Goal: Task Accomplishment & Management: Manage account settings

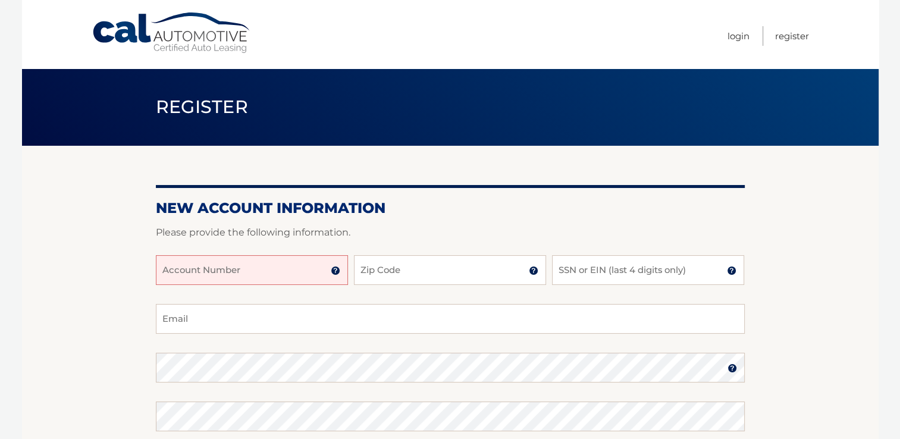
click at [288, 268] on input "Account Number" at bounding box center [252, 270] width 192 height 30
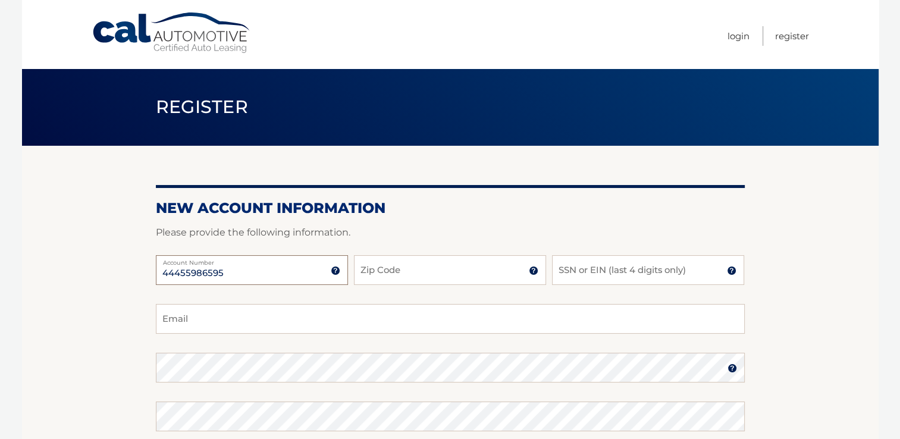
type input "44455986595"
click at [381, 276] on input "Zip Code" at bounding box center [450, 270] width 192 height 30
type input "14616"
click at [592, 279] on input "SSN or EIN (last 4 digits only)" at bounding box center [648, 270] width 192 height 30
click at [557, 271] on input "004" at bounding box center [648, 270] width 192 height 30
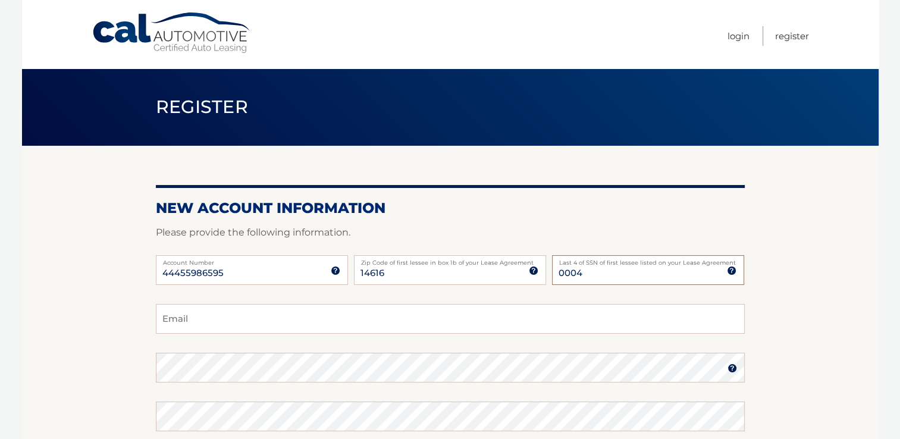
type input "0004"
click at [212, 316] on input "Email" at bounding box center [450, 319] width 589 height 30
type input "alswanson333@gmail.com"
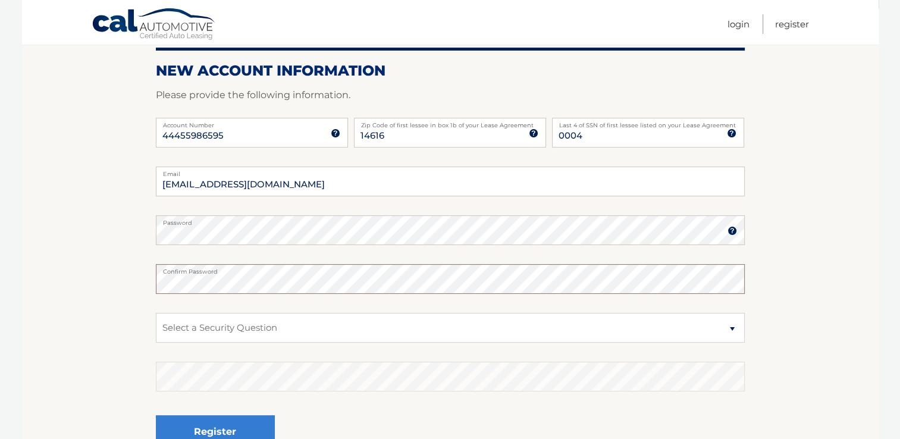
scroll to position [158, 0]
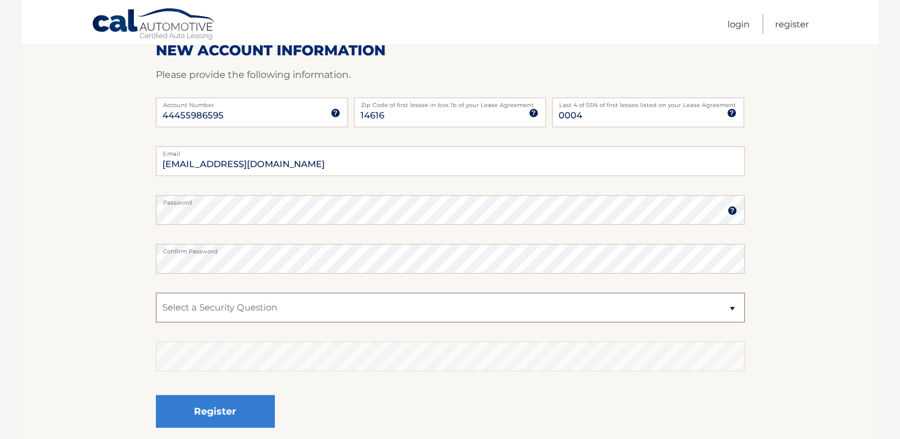
click at [734, 307] on select "Select a Security Question What was the name of your elementary school? What is…" at bounding box center [450, 308] width 589 height 30
select select "1"
click at [156, 293] on select "Select a Security Question What was the name of your elementary school? What is…" at bounding box center [450, 308] width 589 height 30
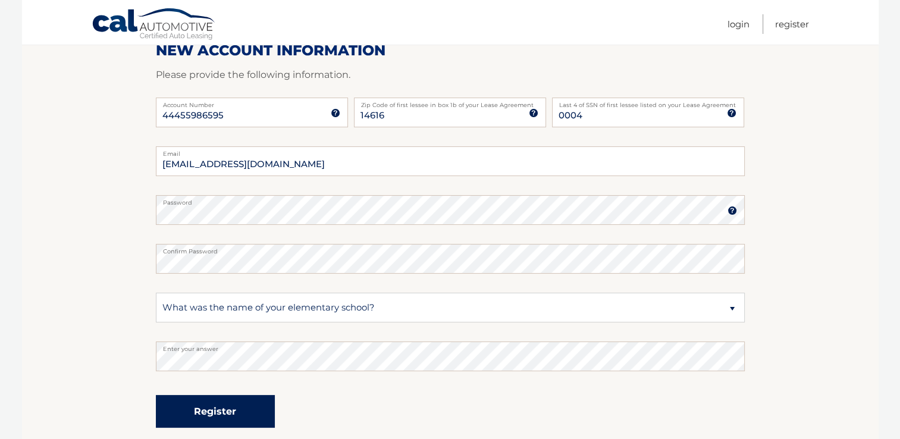
click at [206, 403] on button "Register" at bounding box center [215, 411] width 119 height 33
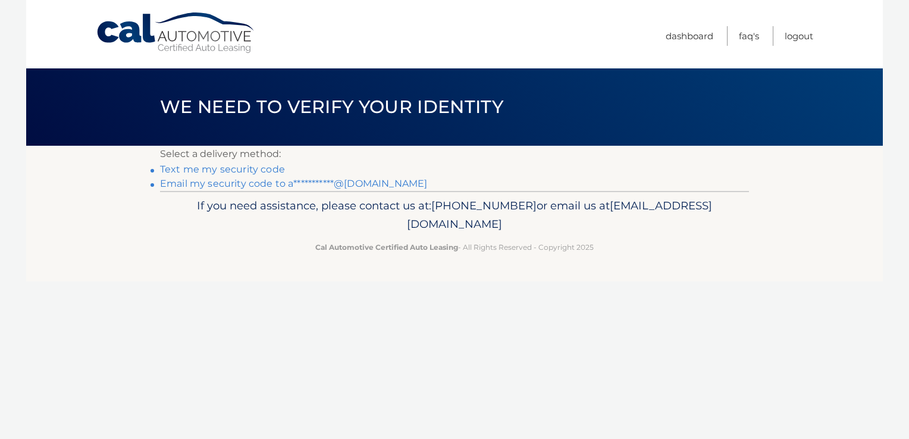
click at [231, 170] on link "Text me my security code" at bounding box center [222, 169] width 125 height 11
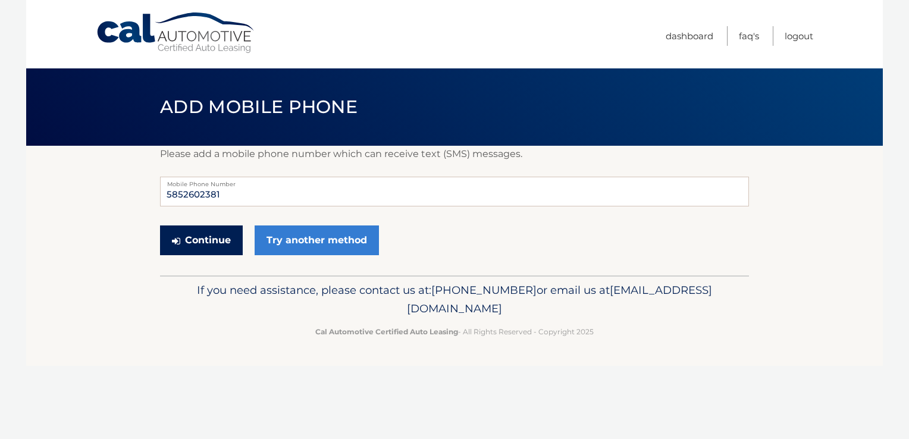
click at [212, 239] on button "Continue" at bounding box center [201, 240] width 83 height 30
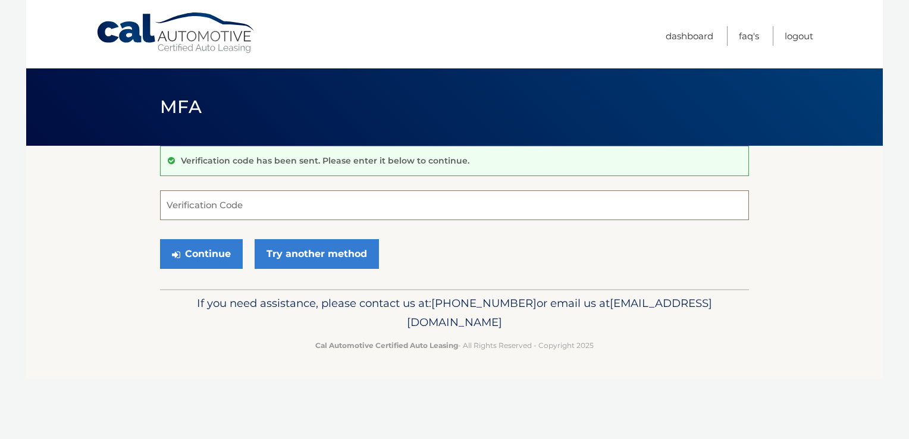
click at [190, 203] on input "Verification Code" at bounding box center [454, 205] width 589 height 30
type input "070713"
click at [206, 249] on button "Continue" at bounding box center [201, 254] width 83 height 30
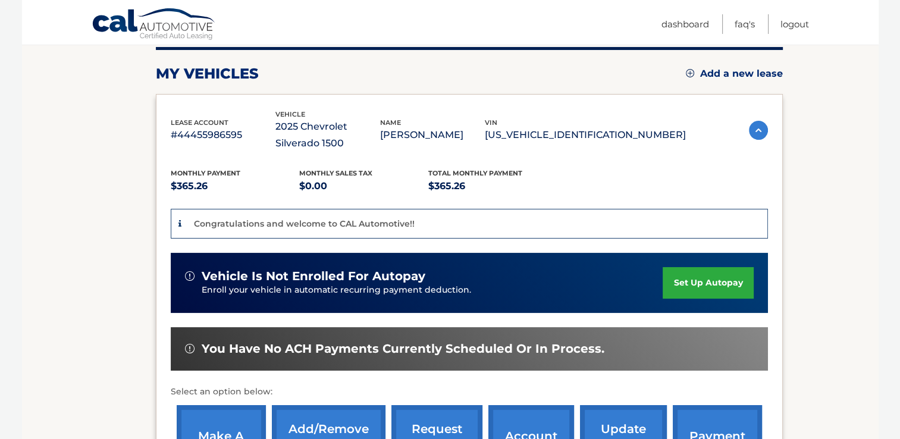
scroll to position [159, 0]
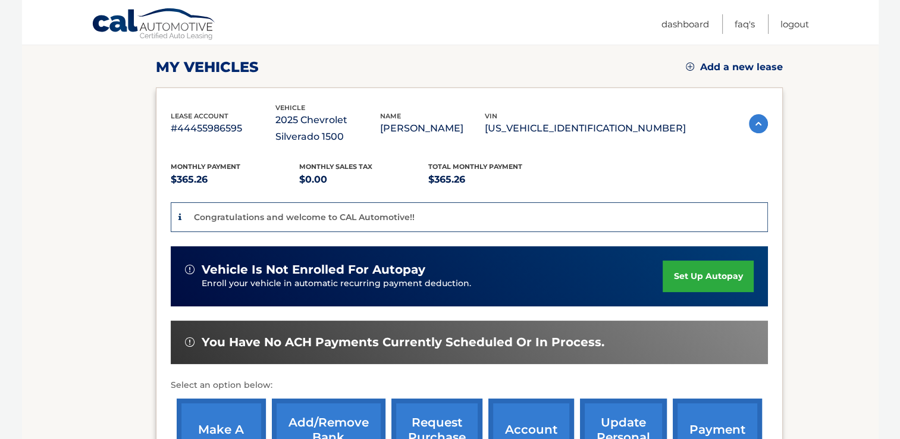
click at [706, 268] on link "set up autopay" at bounding box center [707, 276] width 90 height 32
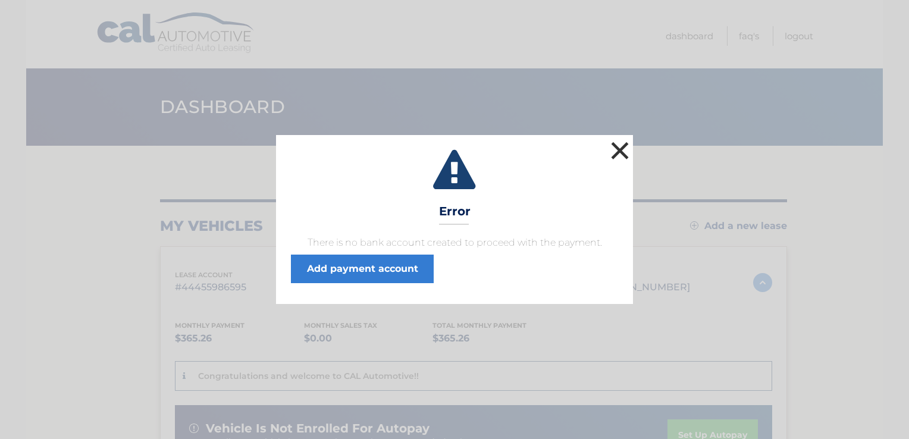
click at [625, 145] on button "×" at bounding box center [620, 151] width 24 height 24
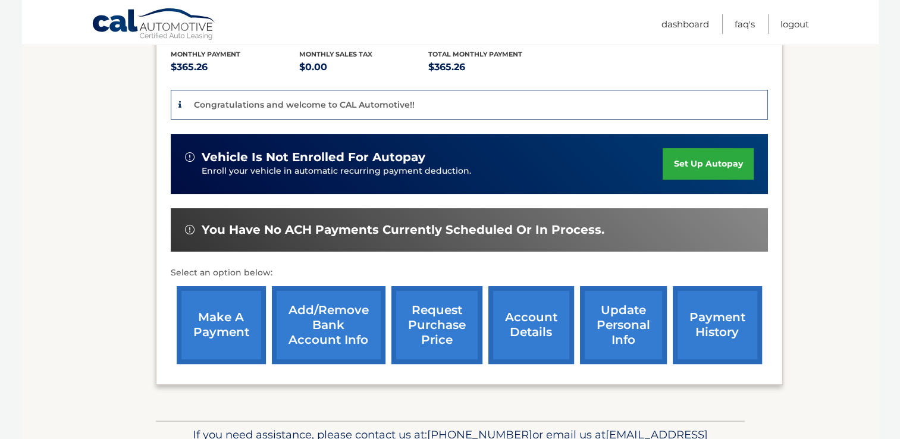
scroll to position [272, 0]
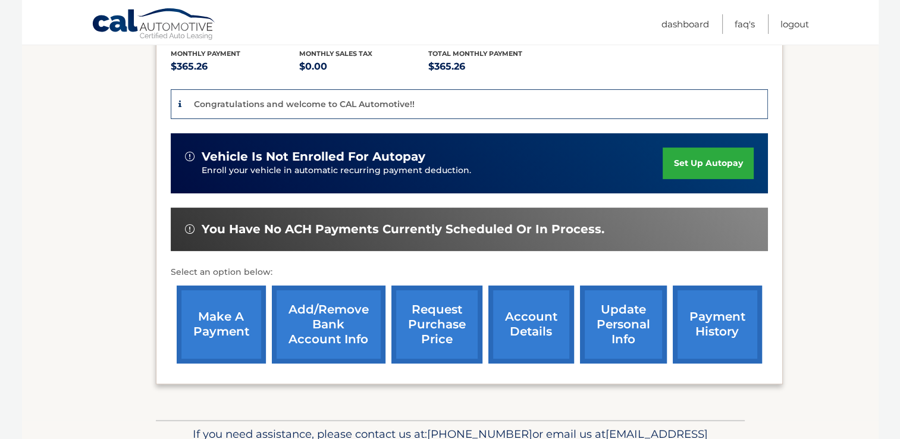
click at [347, 310] on link "Add/Remove bank account info" at bounding box center [329, 324] width 114 height 78
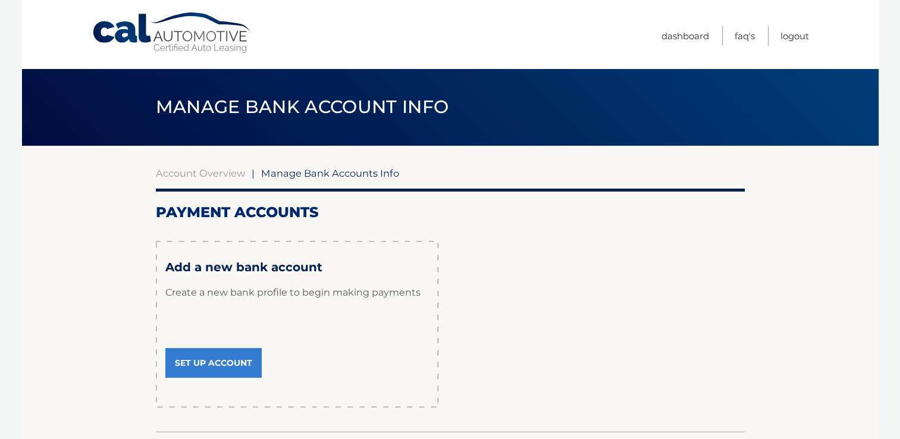
click at [237, 356] on link "Set Up Account" at bounding box center [213, 363] width 96 height 30
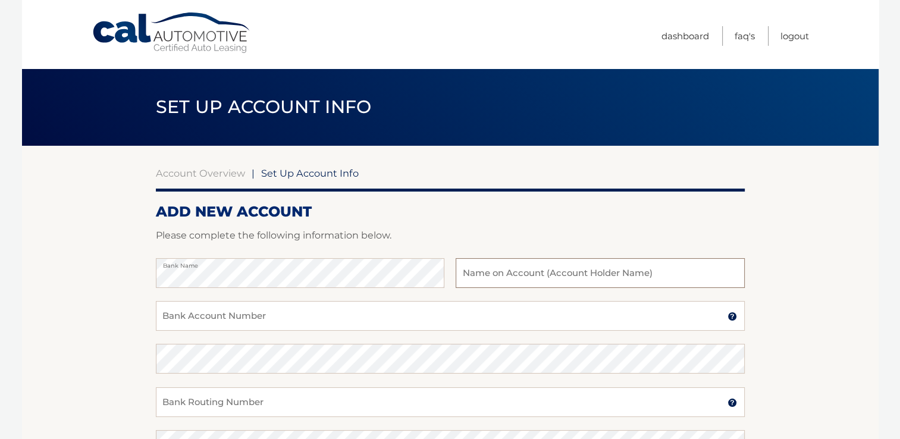
click at [472, 273] on input "text" at bounding box center [600, 273] width 288 height 30
type input "[PERSON_NAME]"
click at [726, 318] on input "Bank Account Number" at bounding box center [450, 316] width 589 height 30
click at [733, 316] on img at bounding box center [732, 317] width 10 height 10
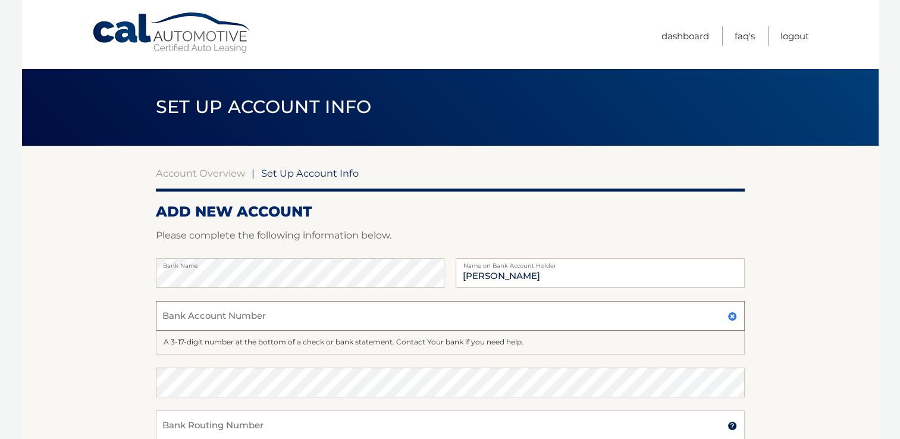
click at [224, 315] on input "Bank Account Number" at bounding box center [450, 316] width 589 height 30
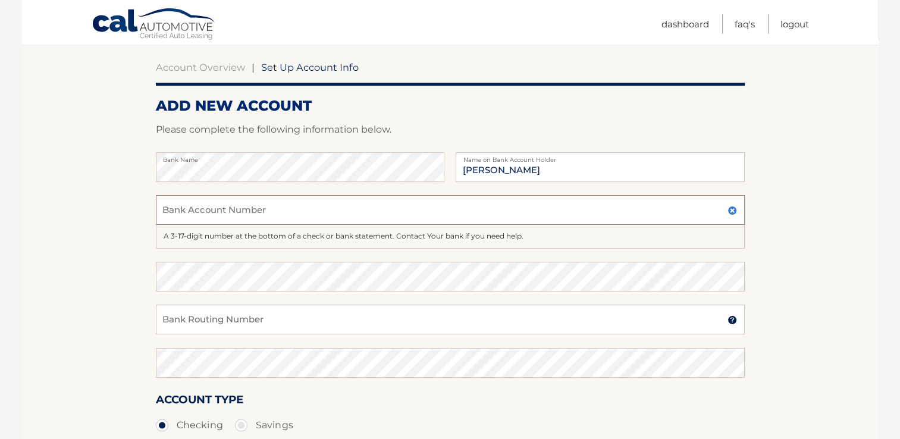
scroll to position [124, 0]
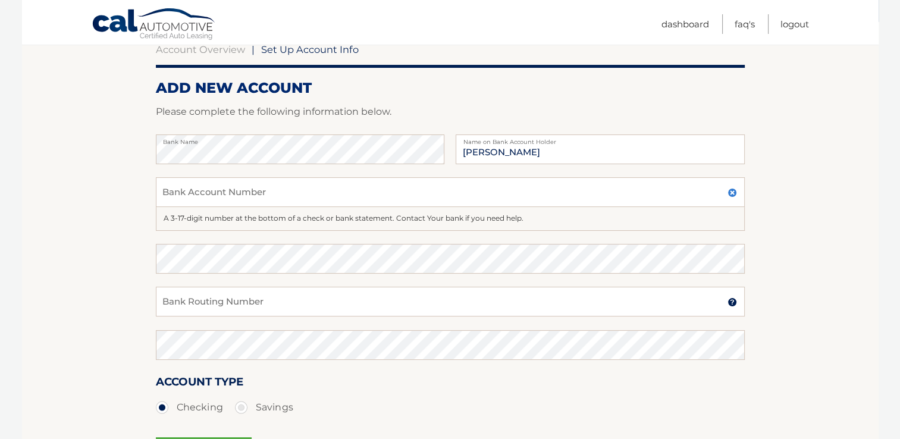
click at [243, 402] on label "Savings" at bounding box center [264, 407] width 58 height 24
click at [243, 402] on input "Savings" at bounding box center [246, 404] width 12 height 19
radio input "true"
click at [195, 190] on input "Bank Account Number" at bounding box center [450, 192] width 589 height 30
click at [174, 296] on input "Bank Routing Number" at bounding box center [450, 302] width 589 height 30
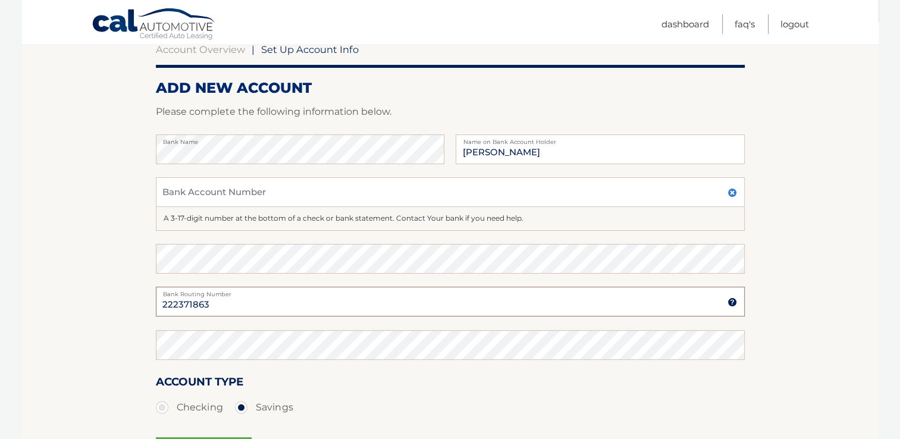
type input "222371863"
click at [180, 196] on input "Bank Account Number" at bounding box center [450, 192] width 589 height 30
type input "1378810251"
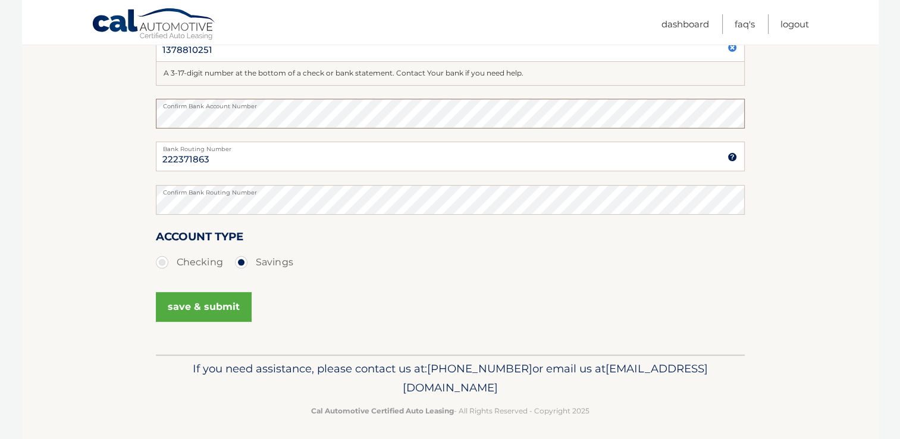
scroll to position [274, 0]
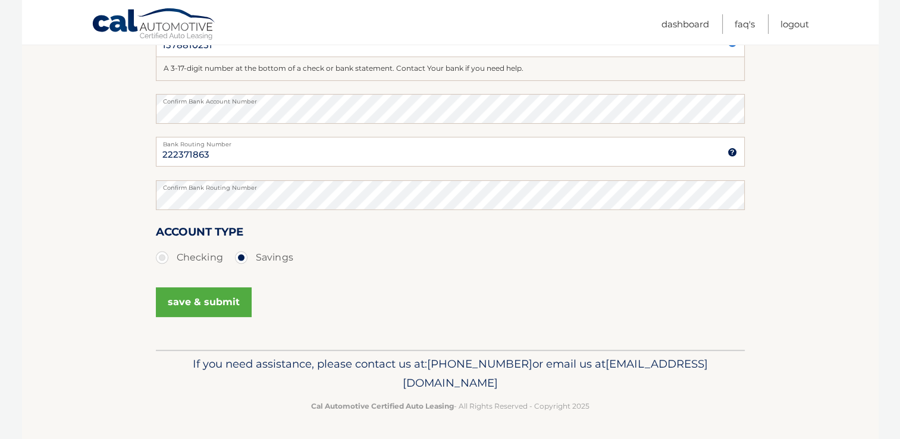
click at [186, 296] on button "save & submit" at bounding box center [204, 302] width 96 height 30
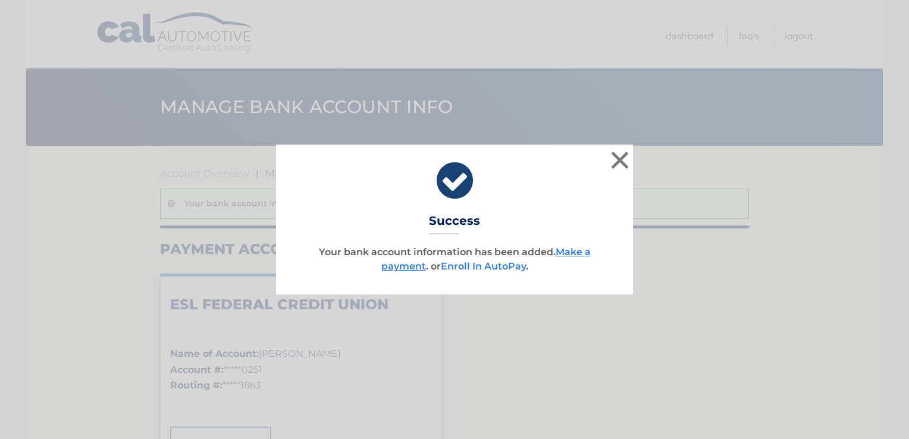
click at [483, 265] on link "Enroll In AutoPay" at bounding box center [483, 265] width 85 height 11
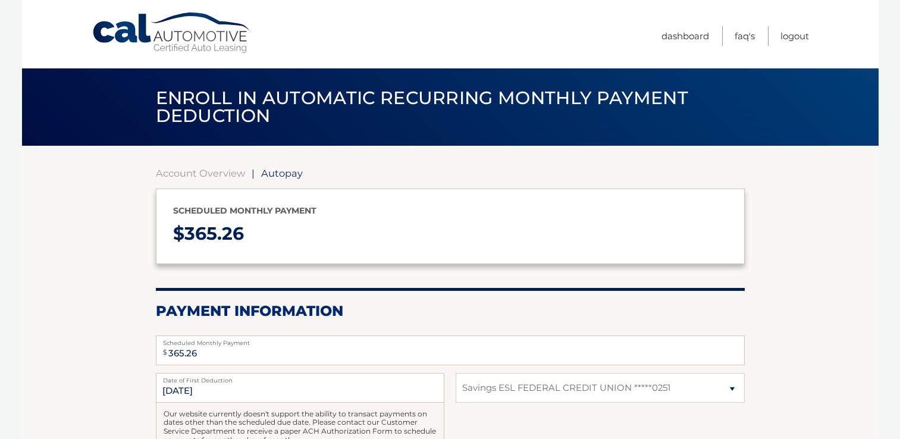
select select "MWY4ZjkzNDMtZjMzMC00MDExLTg0YjMtMmJiODFhY2Q3OWQ3"
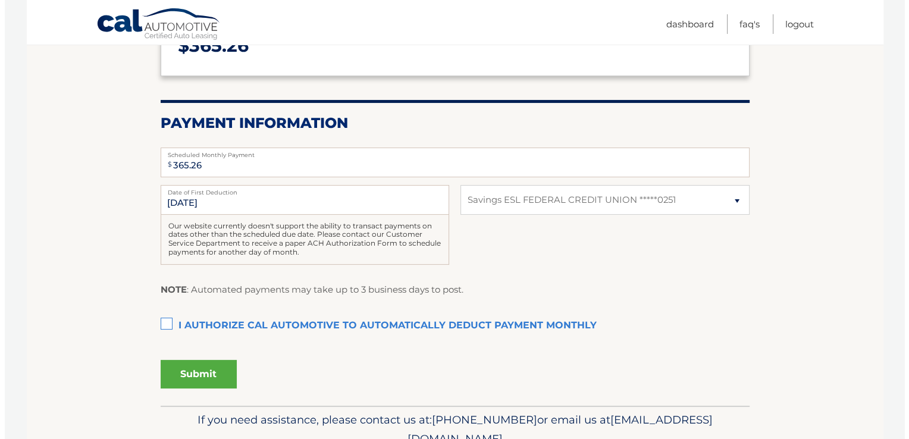
scroll to position [202, 0]
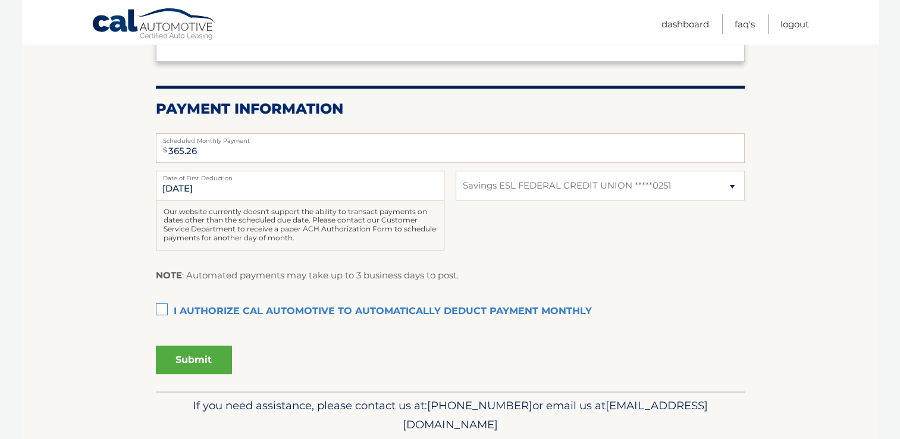
click at [164, 307] on label "I authorize cal automotive to automatically deduct payment monthly This checkbo…" at bounding box center [450, 312] width 589 height 24
click at [0, 0] on input "I authorize cal automotive to automatically deduct payment monthly This checkbo…" at bounding box center [0, 0] width 0 height 0
click at [197, 353] on button "Submit" at bounding box center [194, 360] width 76 height 29
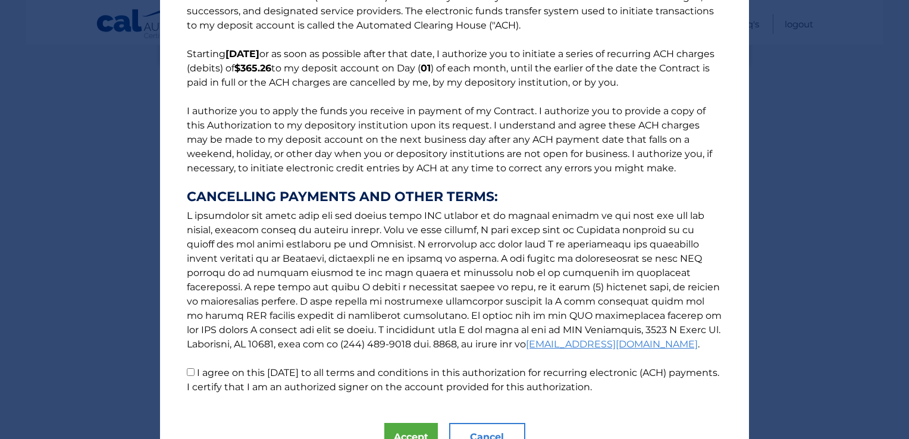
scroll to position [123, 0]
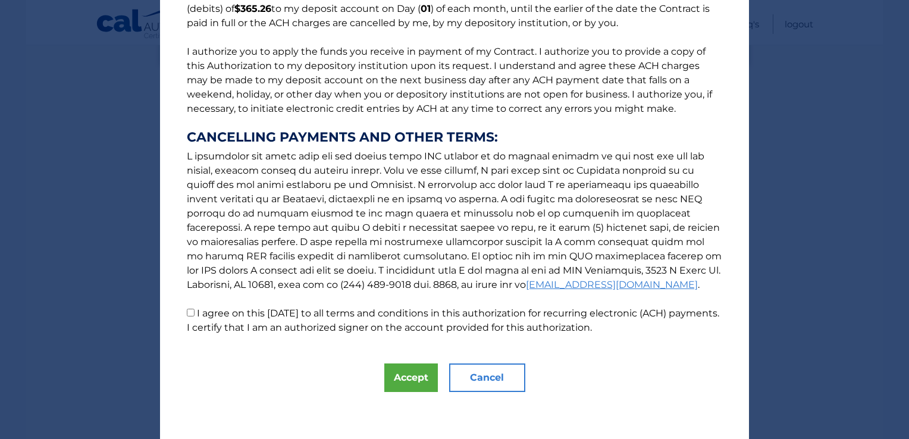
click at [187, 310] on input "I agree on this 08/27/2025 to all terms and conditions in this authorization fo…" at bounding box center [191, 313] width 8 height 8
checkbox input "true"
click at [413, 375] on button "Accept" at bounding box center [411, 377] width 54 height 29
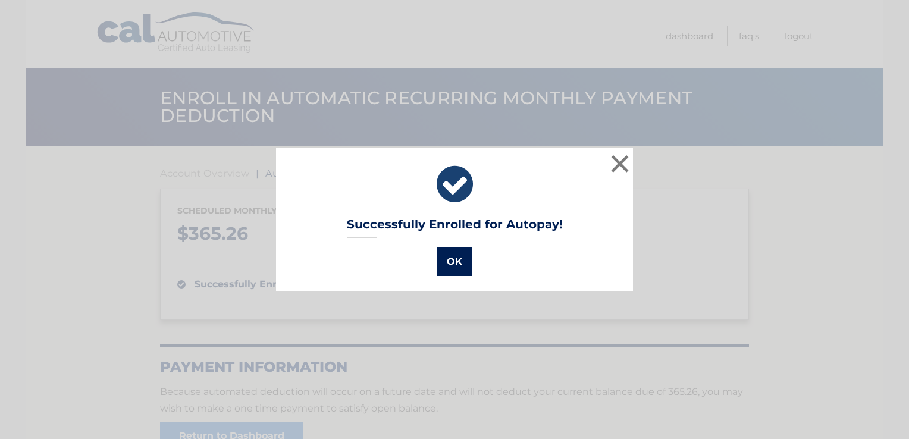
click at [445, 259] on button "OK" at bounding box center [454, 261] width 34 height 29
